Goal: Register for event/course

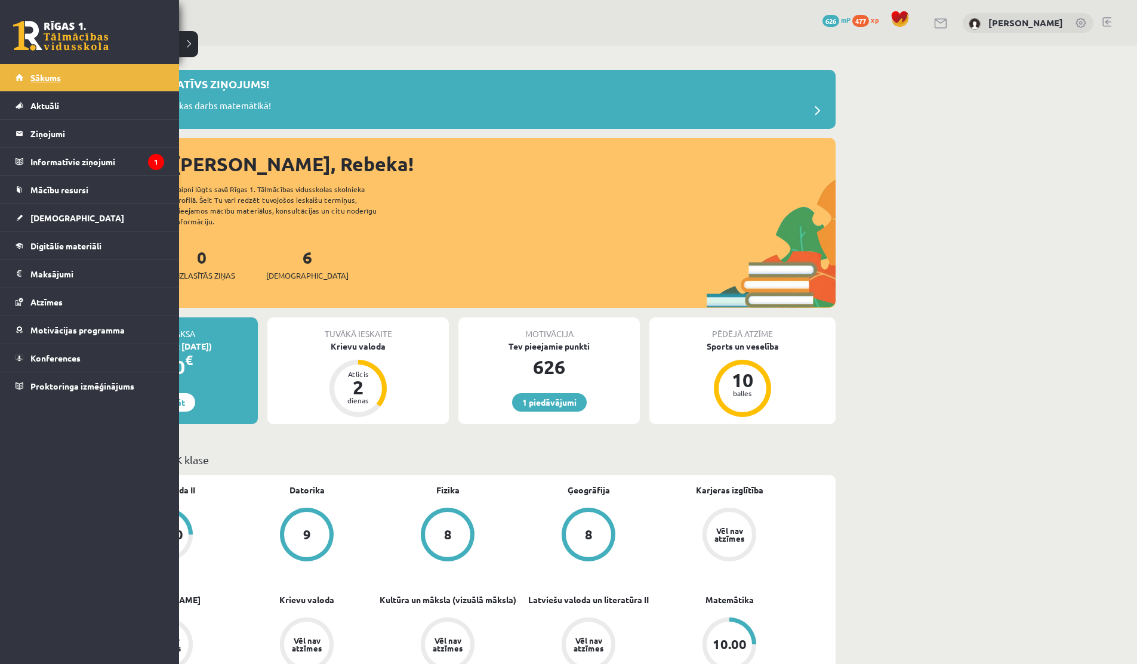
click at [30, 78] on span "Sākums" at bounding box center [45, 77] width 30 height 11
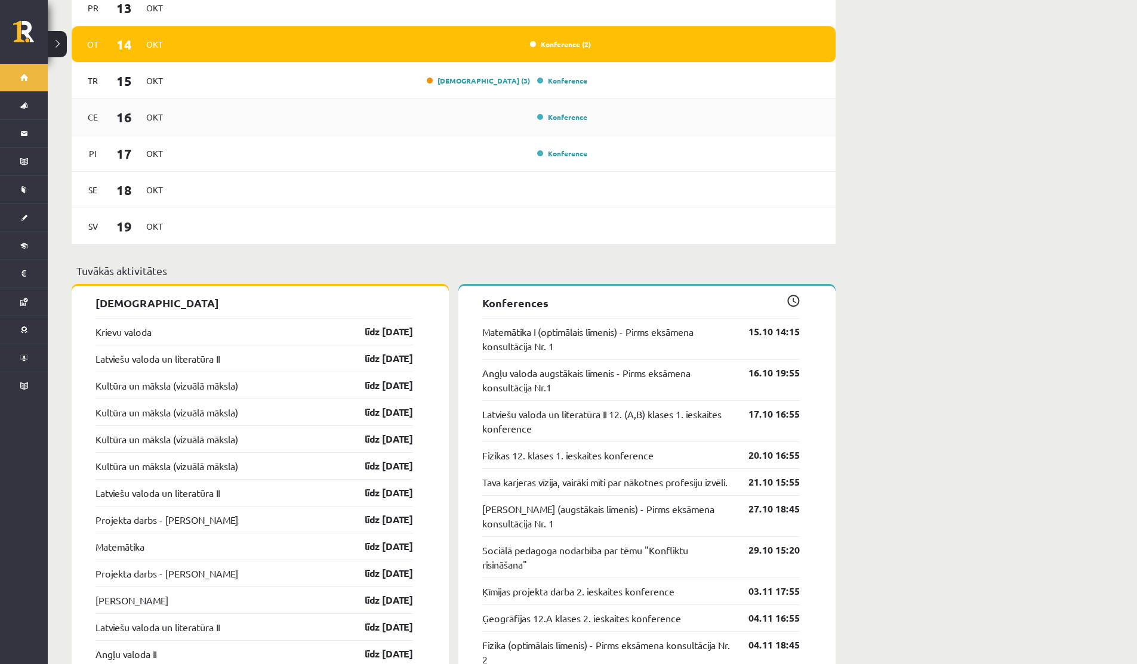
scroll to position [901, 0]
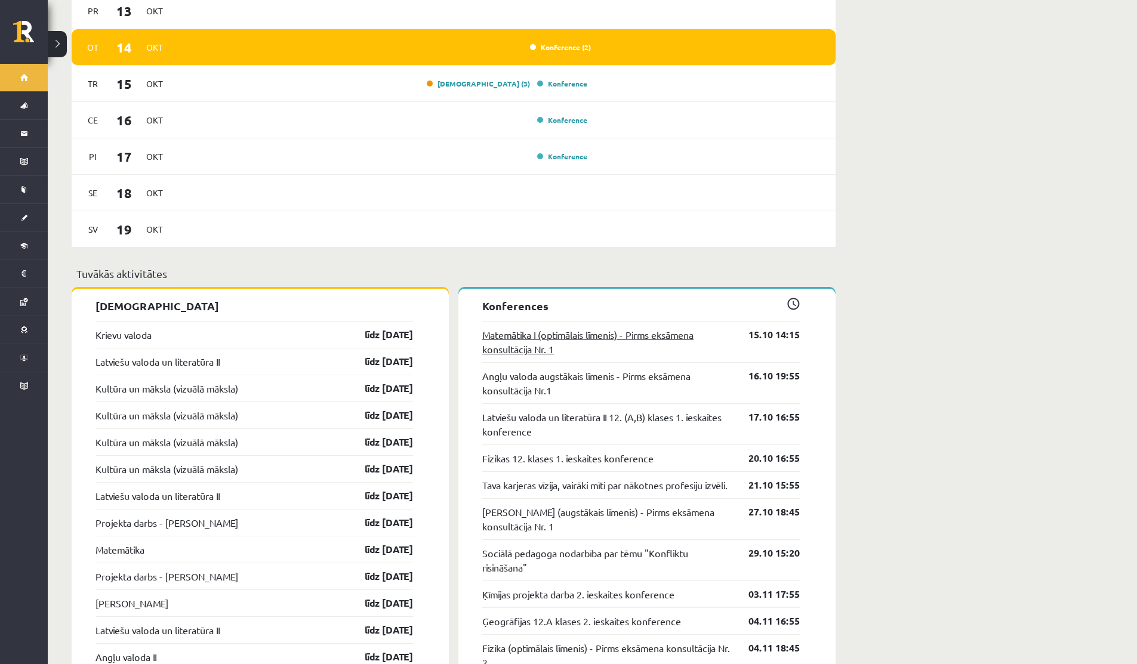
click at [601, 328] on link "Matemātika I (optimālais līmenis) - Pirms eksāmena konsultācija Nr. 1" at bounding box center [606, 342] width 248 height 29
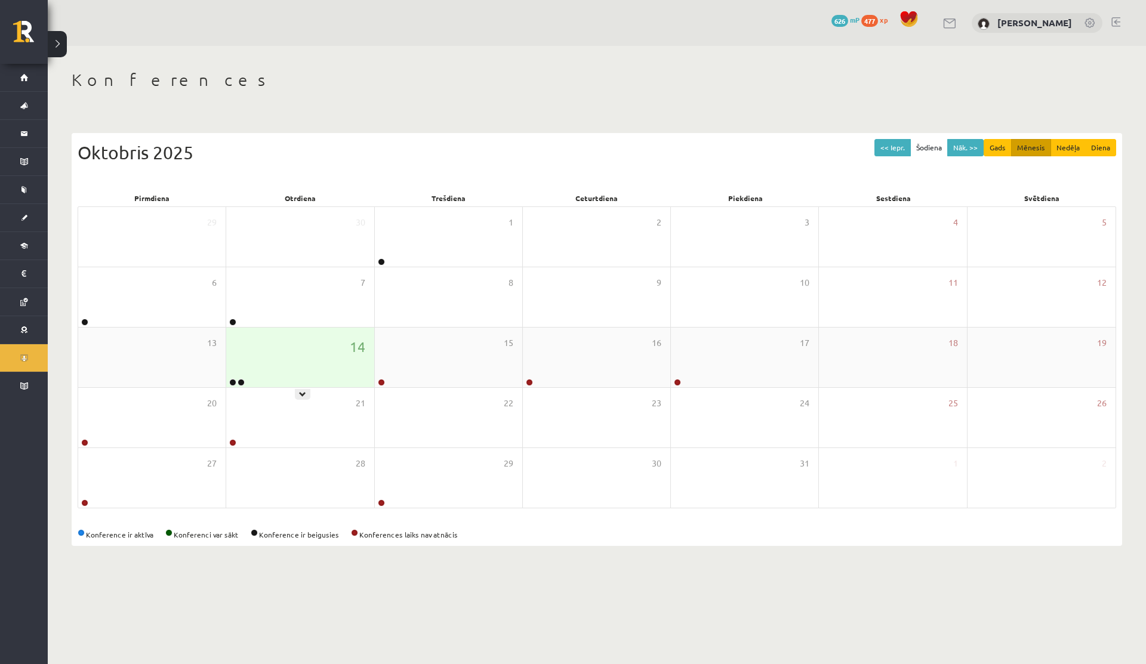
click at [288, 344] on div "14" at bounding box center [299, 358] width 147 height 60
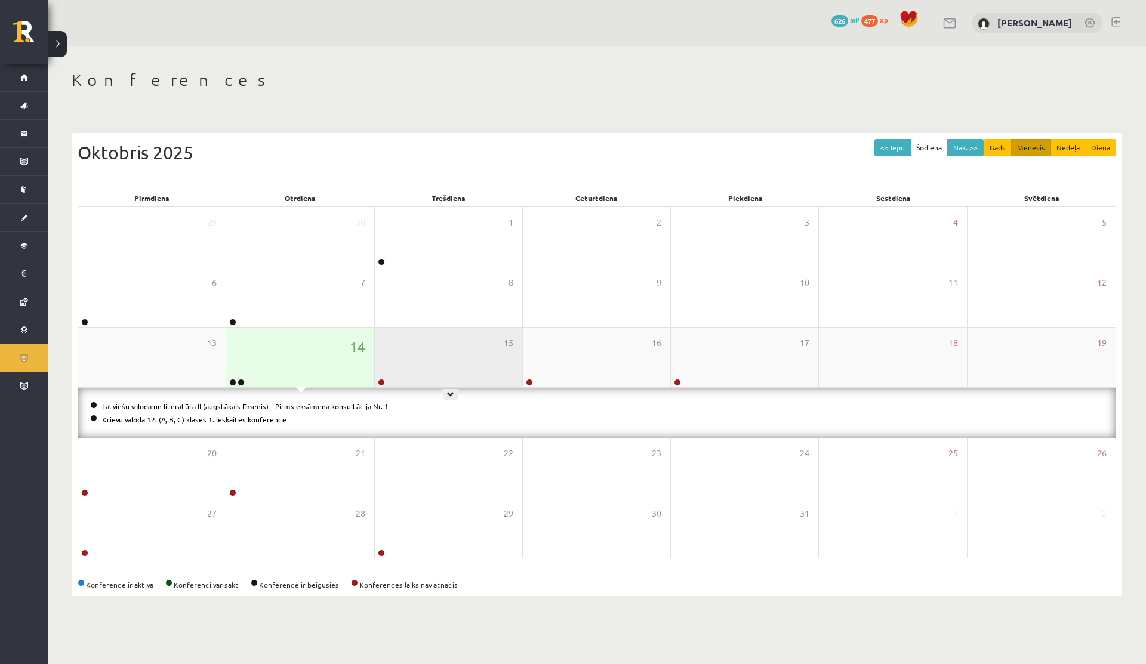
click at [412, 353] on div "15" at bounding box center [448, 358] width 147 height 60
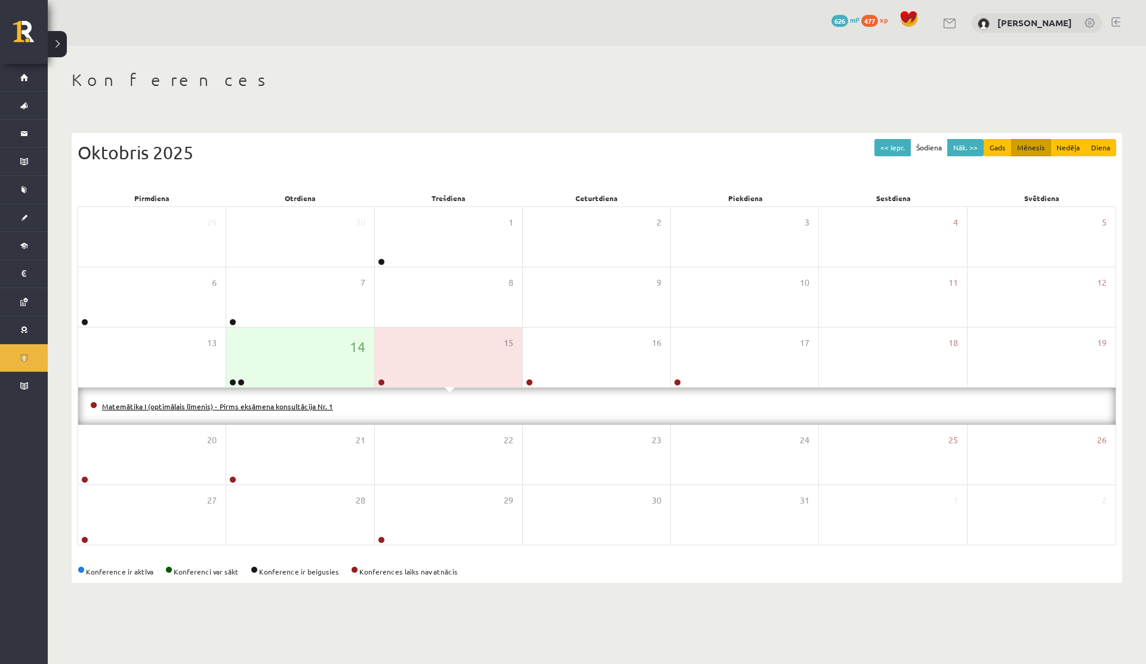
click at [192, 406] on link "Matemātika I (optimālais līmenis) - Pirms eksāmena konsultācija Nr. 1" at bounding box center [217, 407] width 231 height 10
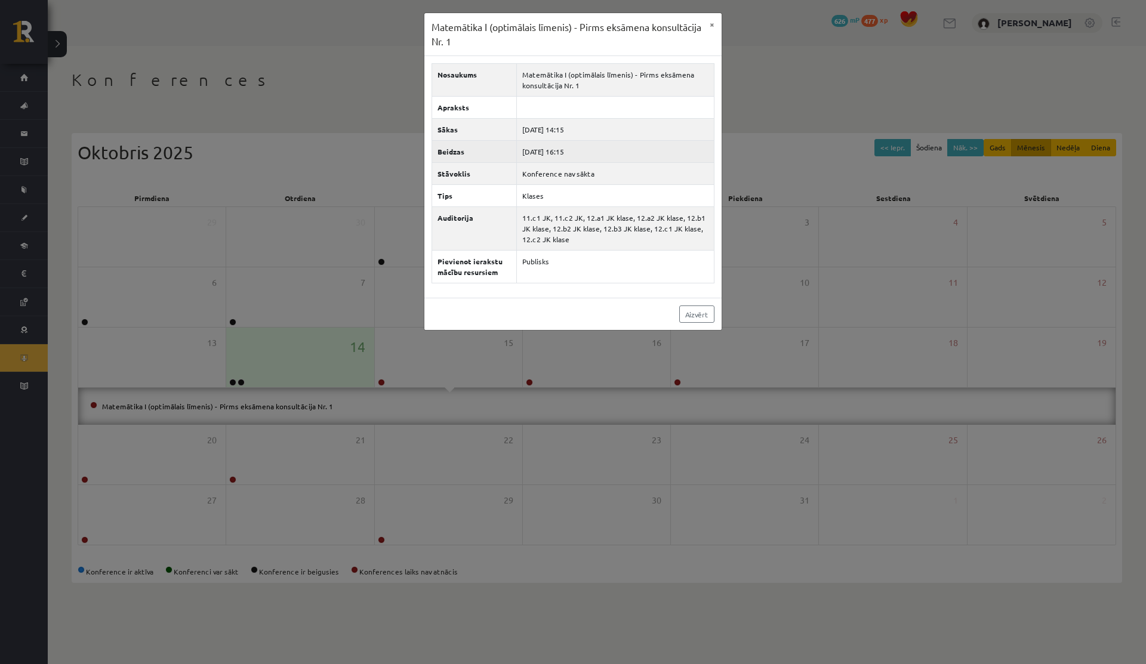
drag, startPoint x: 559, startPoint y: 153, endPoint x: 574, endPoint y: 153, distance: 15.5
click at [574, 153] on td "2025-10-15 16:15" at bounding box center [616, 152] width 198 height 22
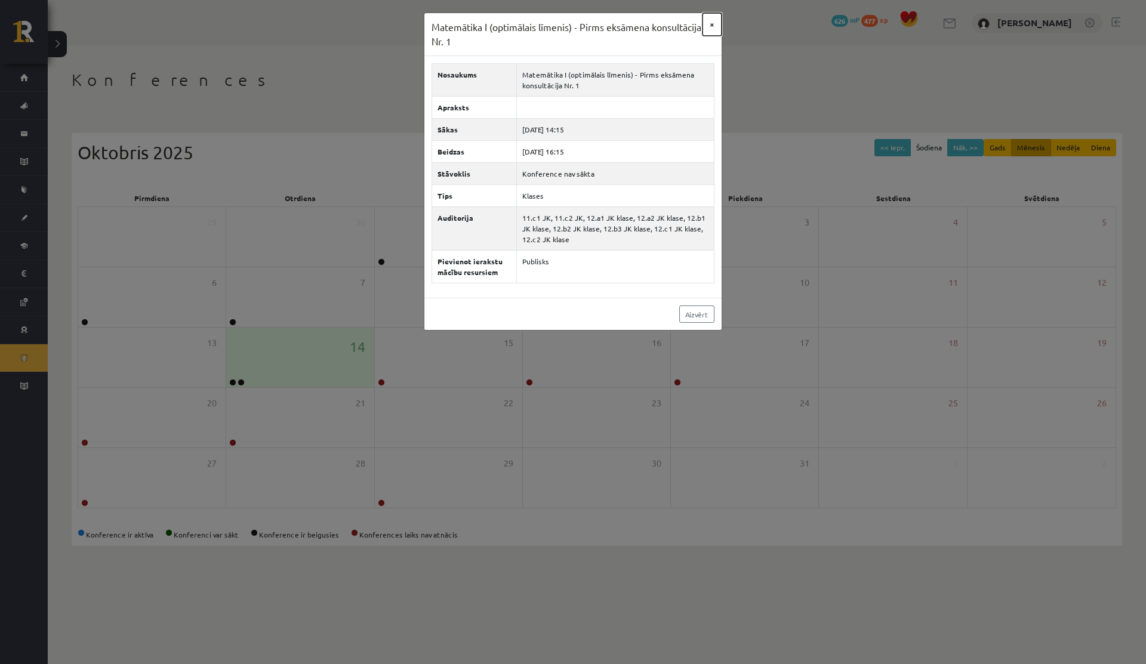
click at [713, 21] on button "×" at bounding box center [712, 24] width 19 height 23
